Goal: Information Seeking & Learning: Learn about a topic

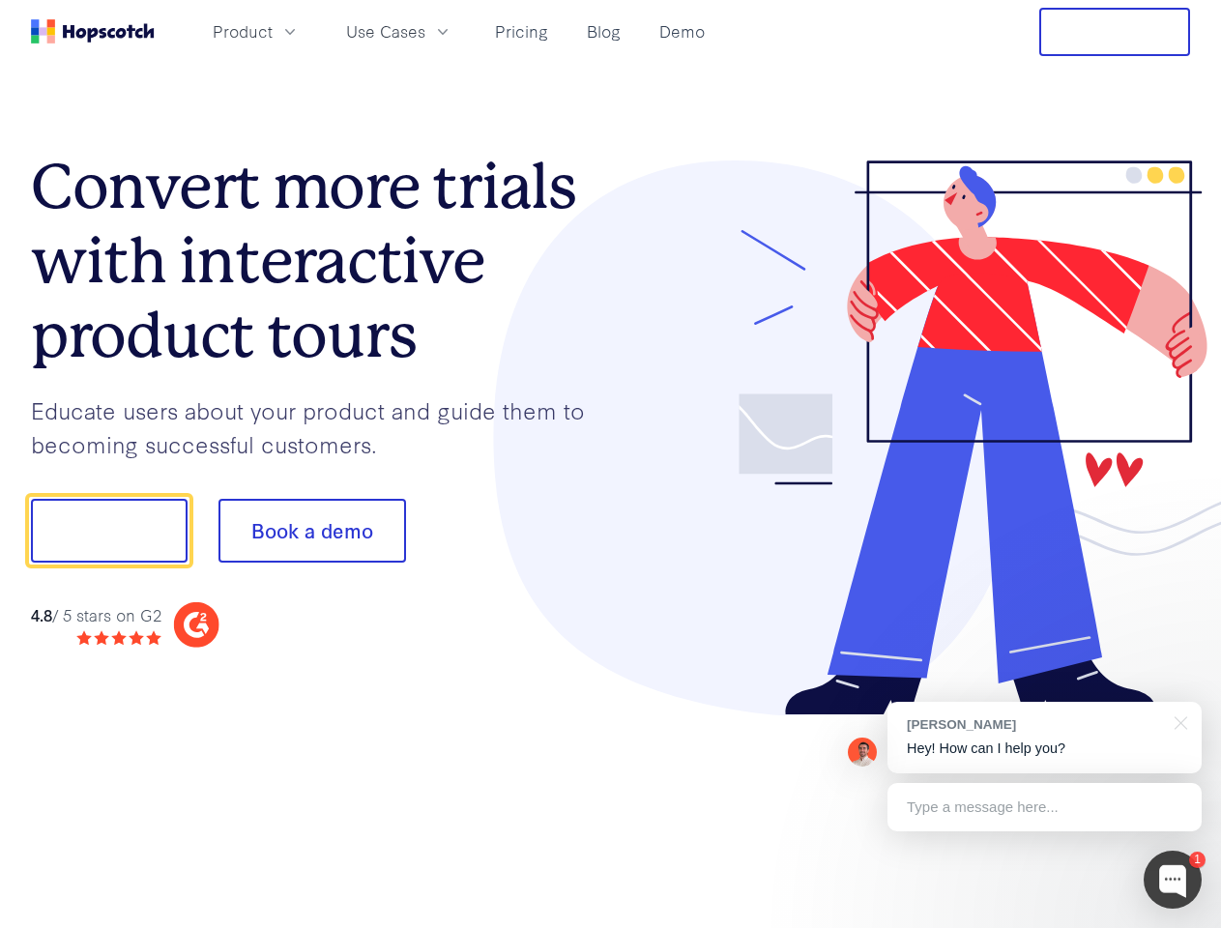
click at [611, 464] on div at bounding box center [901, 438] width 580 height 556
click at [273, 31] on span "Product" at bounding box center [243, 31] width 60 height 24
click at [425, 31] on span "Use Cases" at bounding box center [385, 31] width 79 height 24
click at [1115, 32] on button "Free Trial" at bounding box center [1114, 32] width 151 height 48
click at [108, 531] on button "Show me!" at bounding box center [109, 531] width 157 height 64
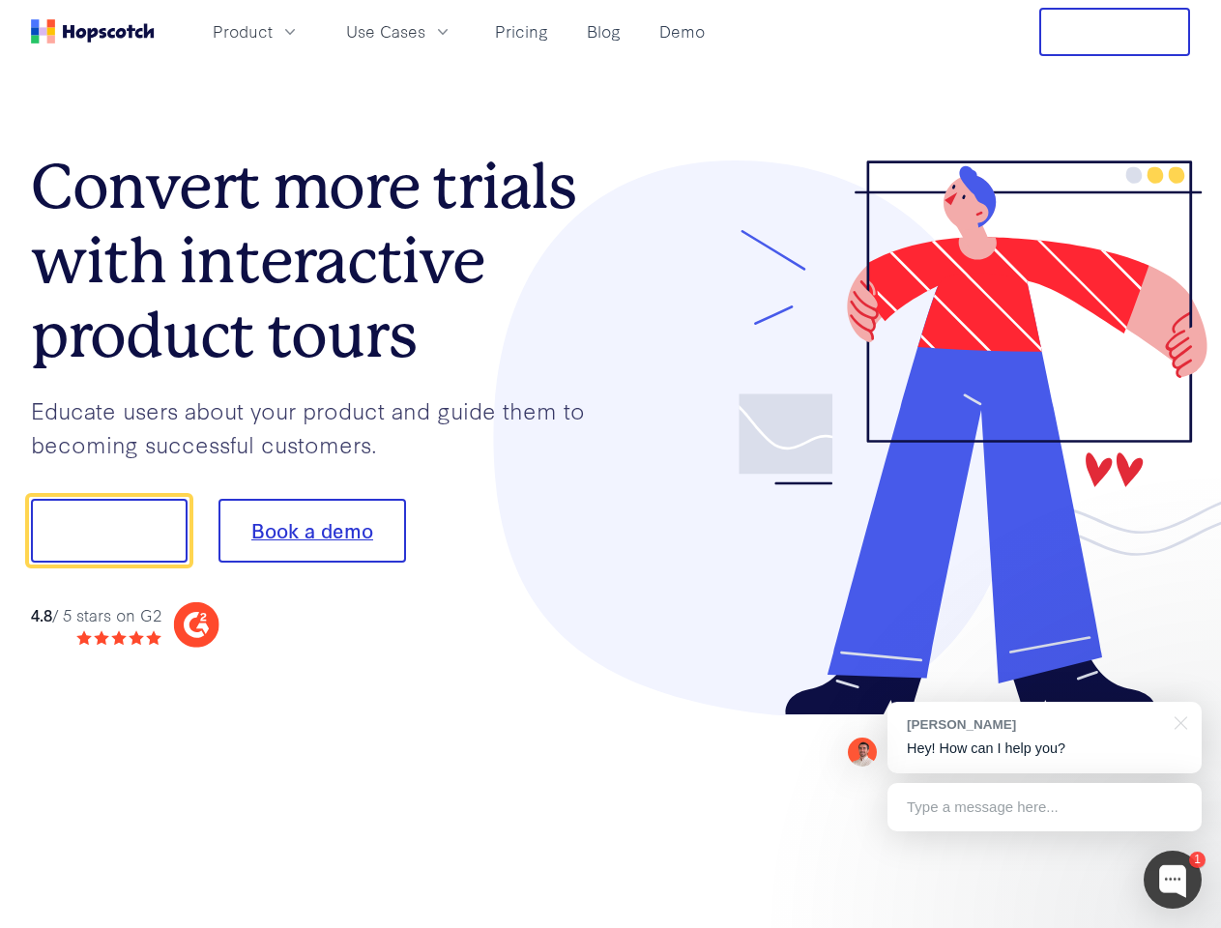
click at [311, 531] on button "Book a demo" at bounding box center [312, 531] width 188 height 64
click at [1173, 880] on div at bounding box center [1173, 880] width 58 height 58
click at [1044, 738] on div "[PERSON_NAME] Hey! How can I help you?" at bounding box center [1044, 738] width 314 height 72
click at [1177, 721] on div at bounding box center [1020, 528] width 363 height 645
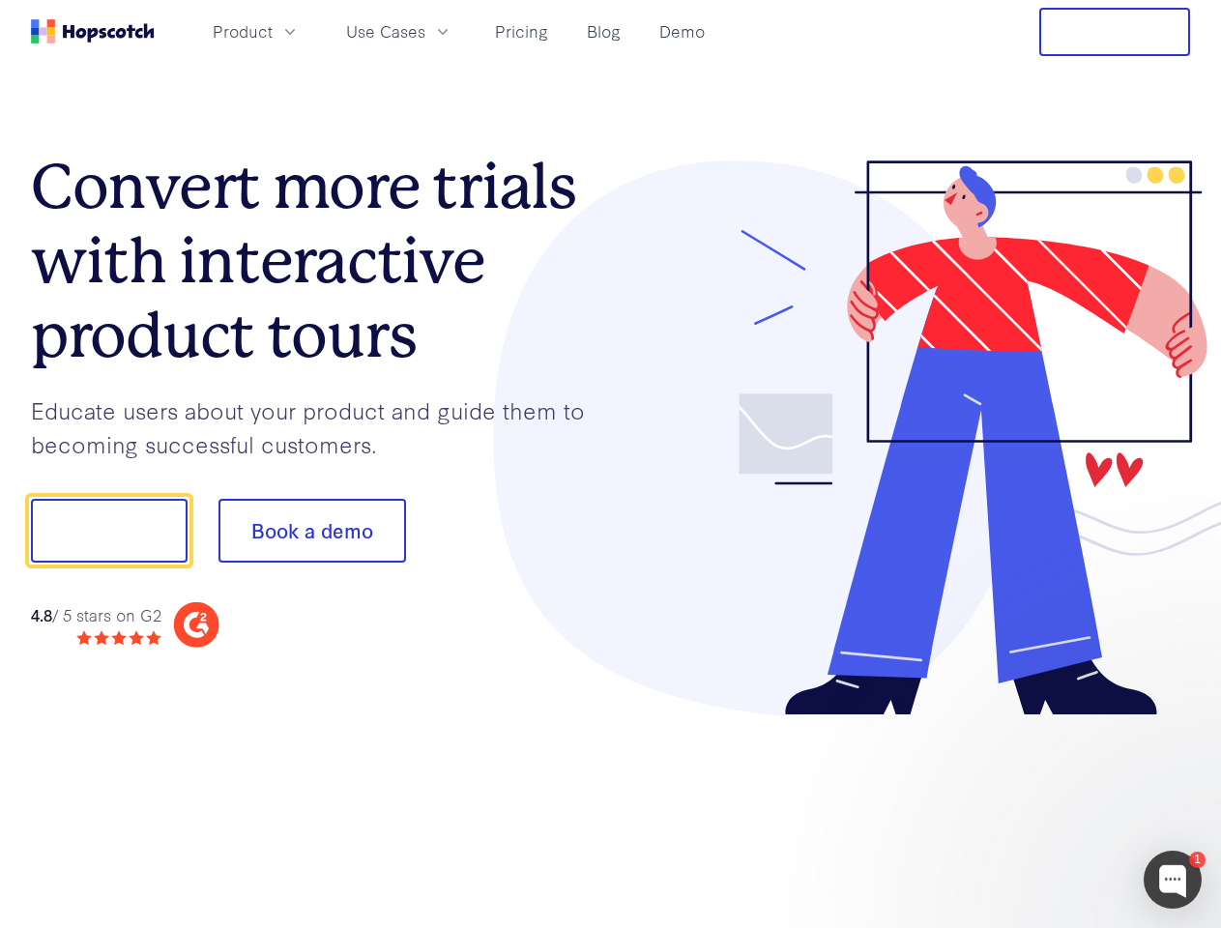
click at [1044, 807] on div at bounding box center [1020, 658] width 363 height 386
